Goal: Check status: Check status

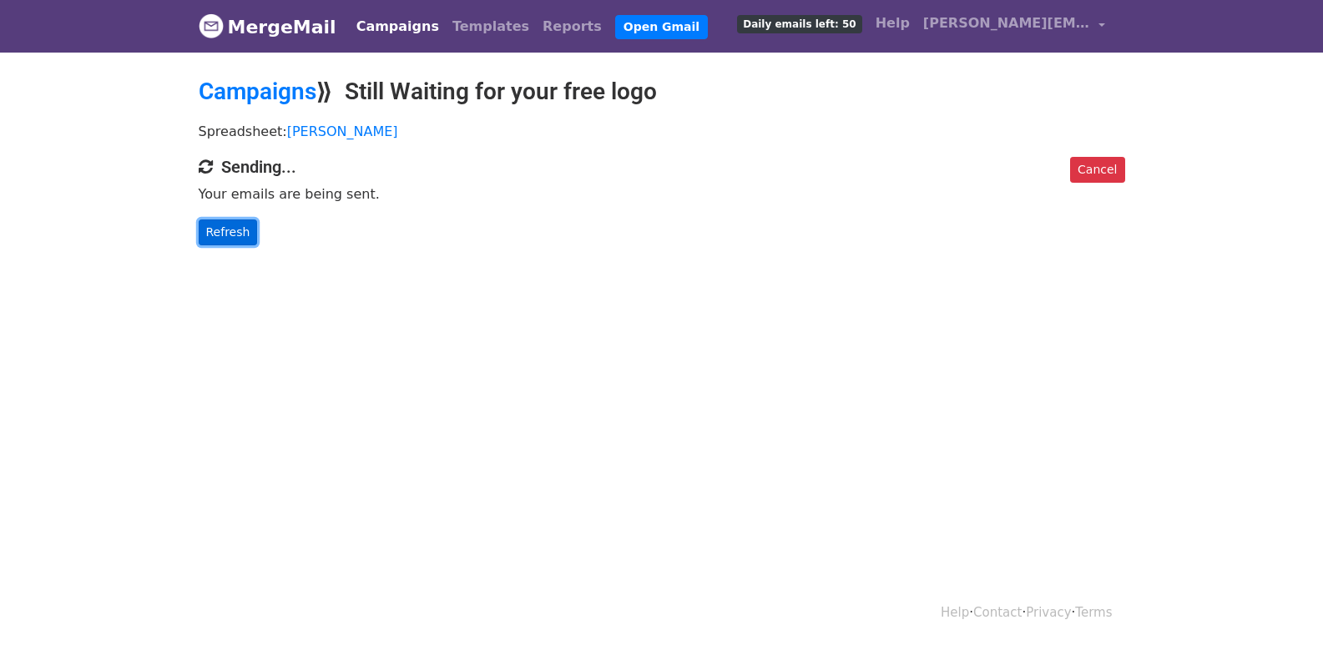
click at [234, 230] on link "Refresh" at bounding box center [228, 232] width 59 height 26
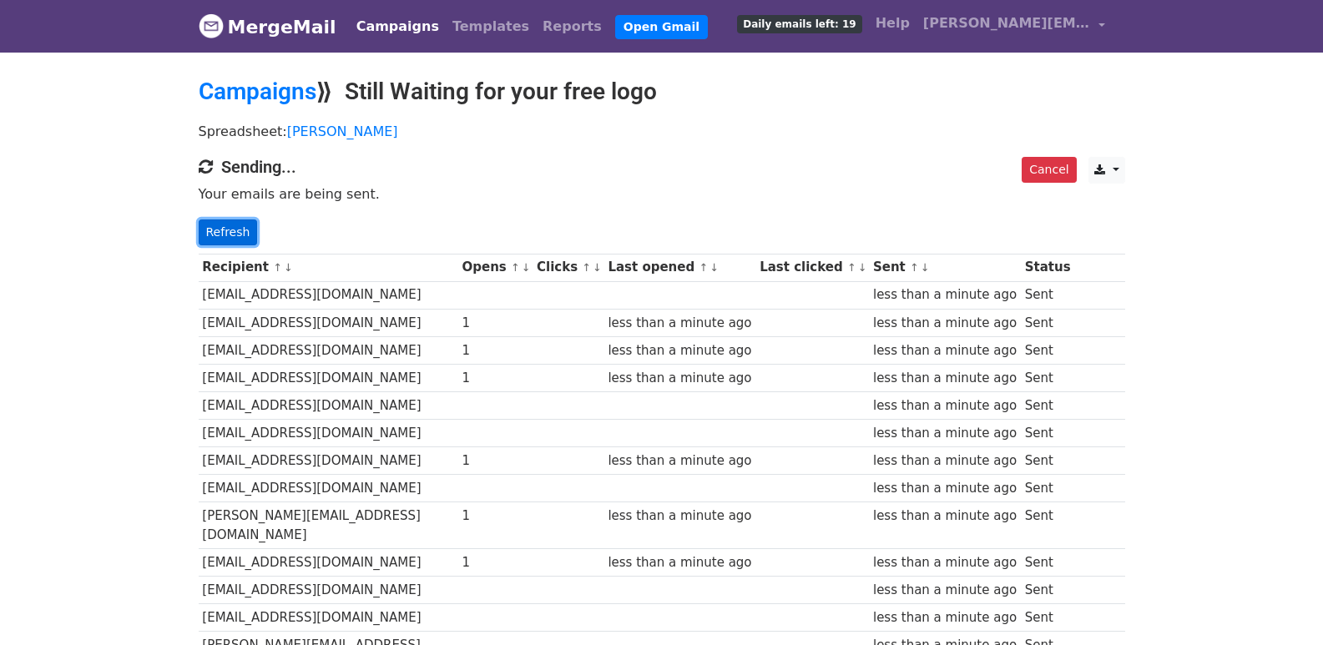
click at [239, 225] on link "Refresh" at bounding box center [228, 232] width 59 height 26
click at [209, 228] on link "Refresh" at bounding box center [228, 232] width 59 height 26
